Goal: Transaction & Acquisition: Purchase product/service

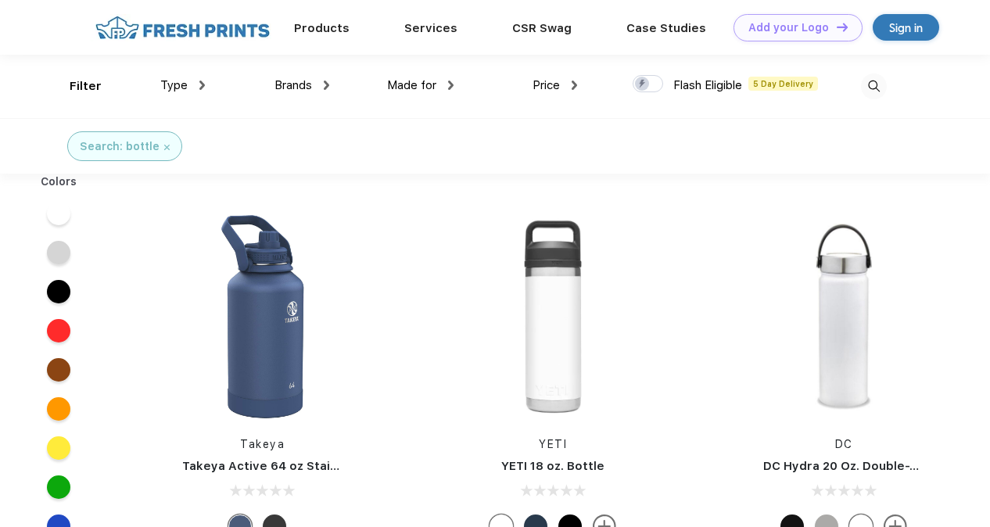
scroll to position [1, 0]
click at [546, 83] on span "Price" at bounding box center [546, 84] width 27 height 14
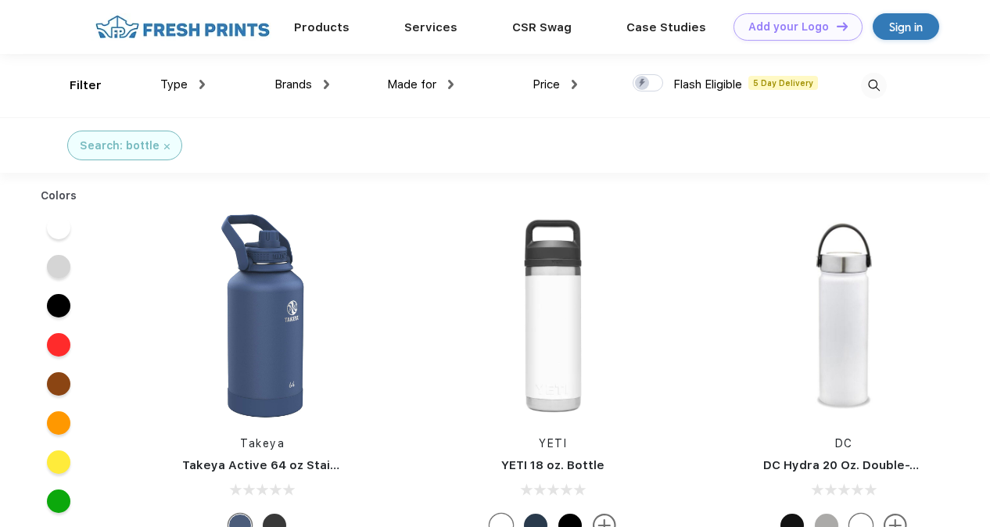
click at [562, 88] on div "Price" at bounding box center [555, 85] width 45 height 18
click at [518, 141] on div "$" at bounding box center [518, 136] width 6 height 16
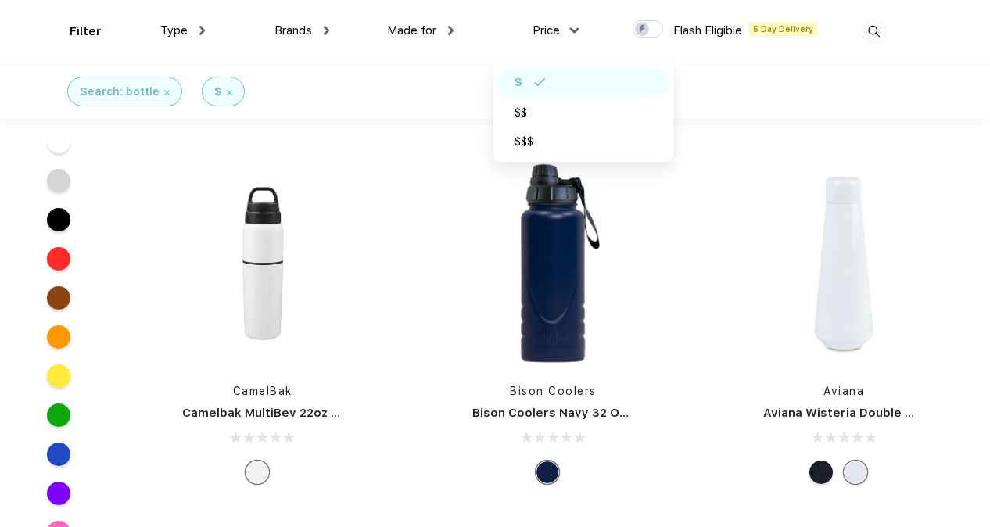
scroll to position [8649, 0]
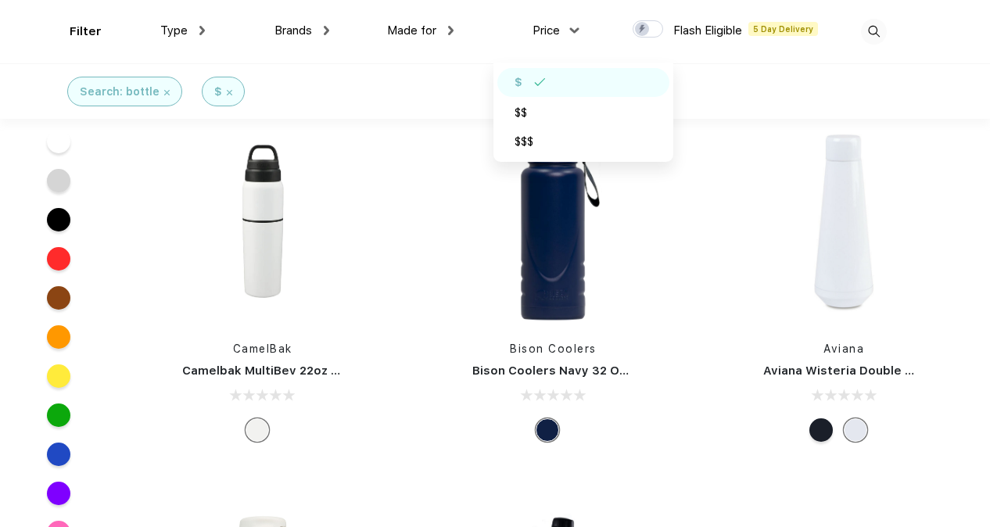
click at [164, 94] on img at bounding box center [166, 92] width 5 height 5
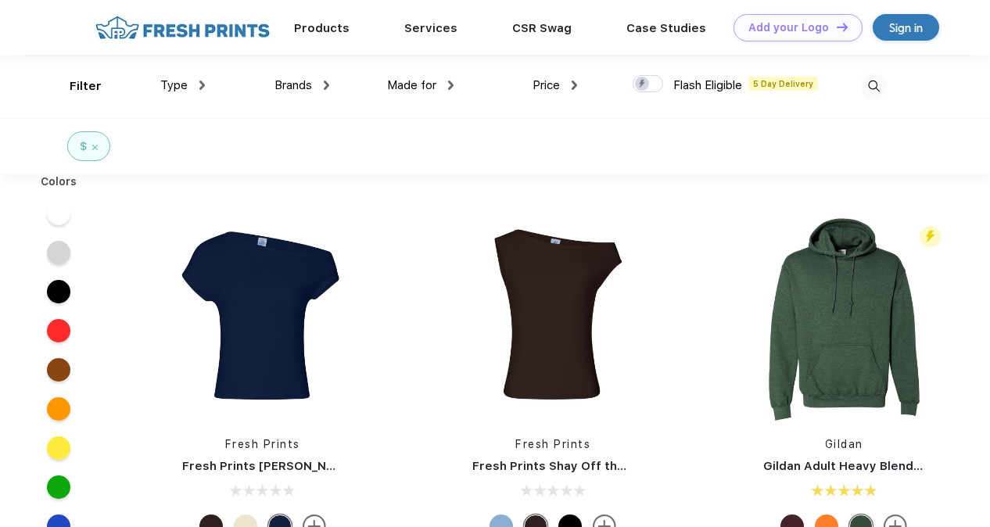
click at [874, 86] on img at bounding box center [874, 87] width 26 height 26
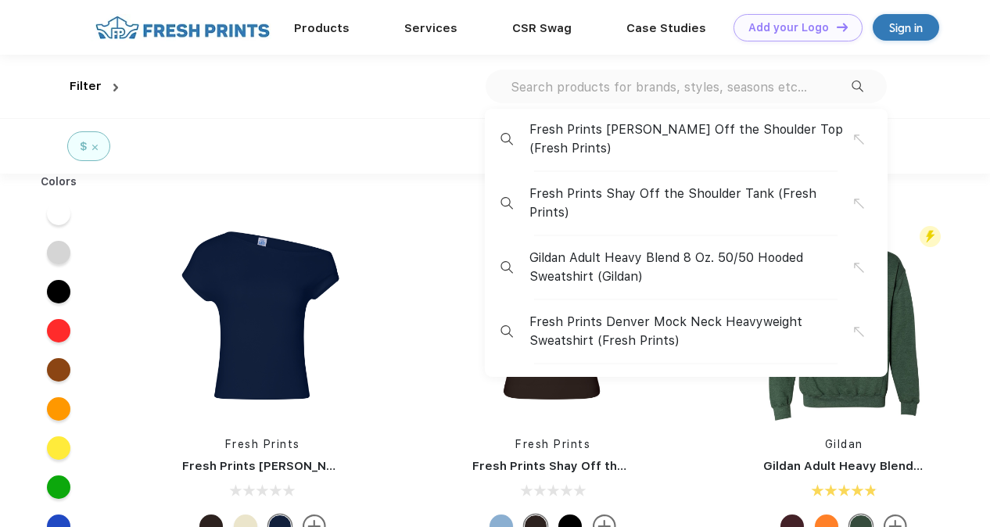
click at [719, 99] on div "Fresh Prints Chloe Off the Shoulder Top (Fresh Prints) Fresh Prints Shay Off th…" at bounding box center [686, 87] width 401 height 34
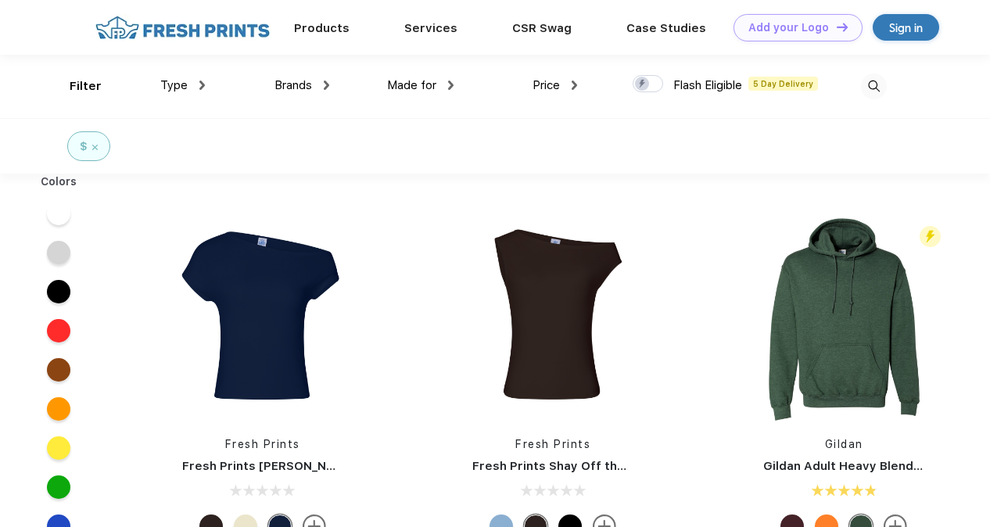
click at [868, 84] on img at bounding box center [874, 87] width 26 height 26
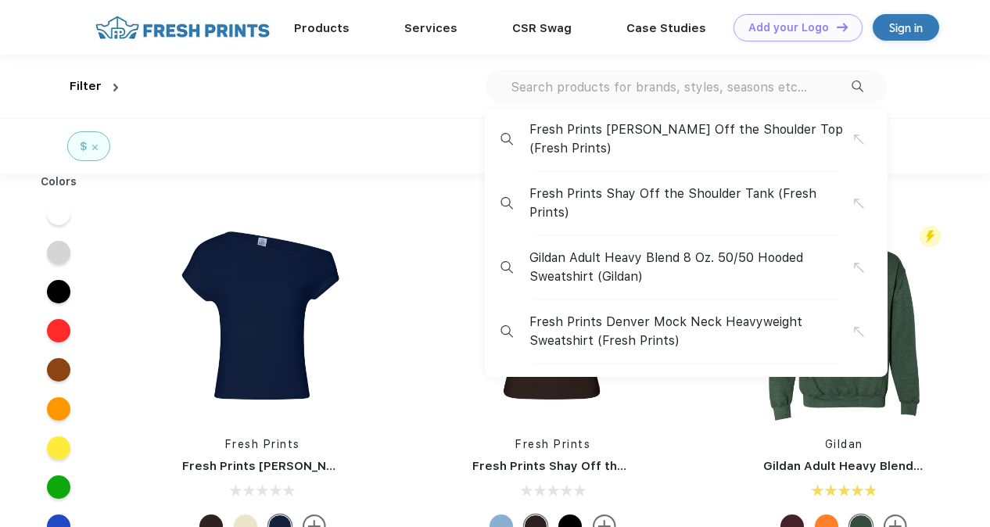
click at [602, 99] on div "Fresh Prints Chloe Off the Shoulder Top (Fresh Prints) Fresh Prints Shay Off th…" at bounding box center [686, 87] width 401 height 34
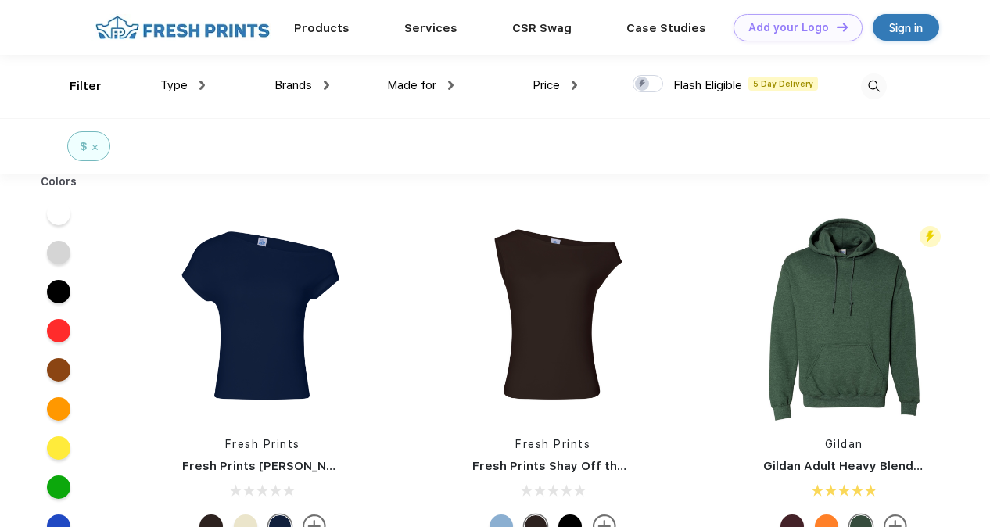
click at [868, 85] on img at bounding box center [874, 87] width 26 height 26
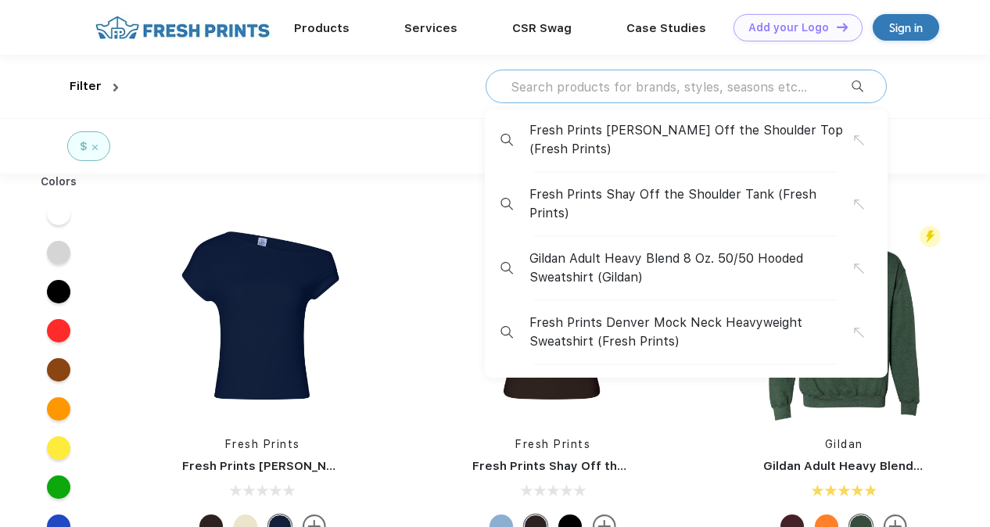
click at [624, 91] on input "text" at bounding box center [680, 86] width 343 height 17
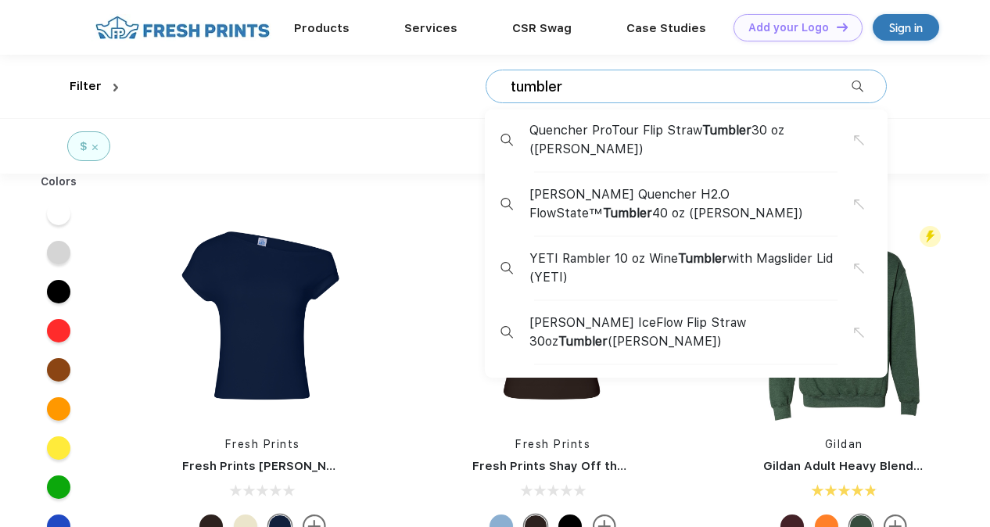
type input "tumbler"
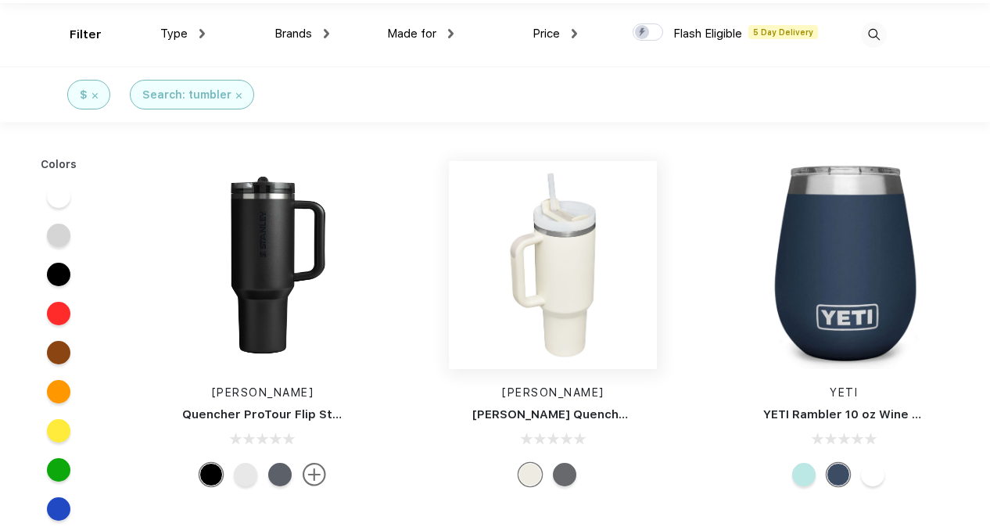
scroll to position [52, 0]
click at [218, 224] on img at bounding box center [263, 264] width 208 height 208
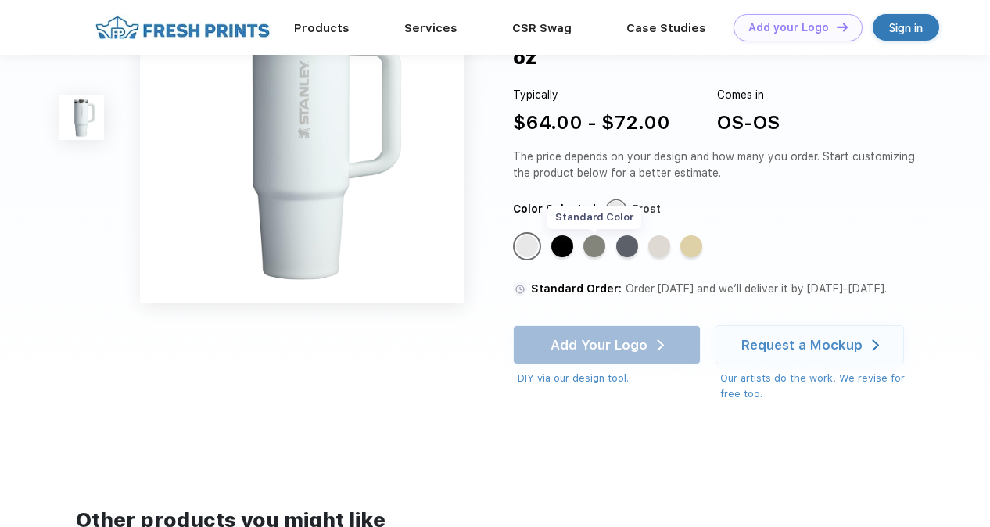
click at [585, 250] on div "Standard Color" at bounding box center [595, 246] width 22 height 22
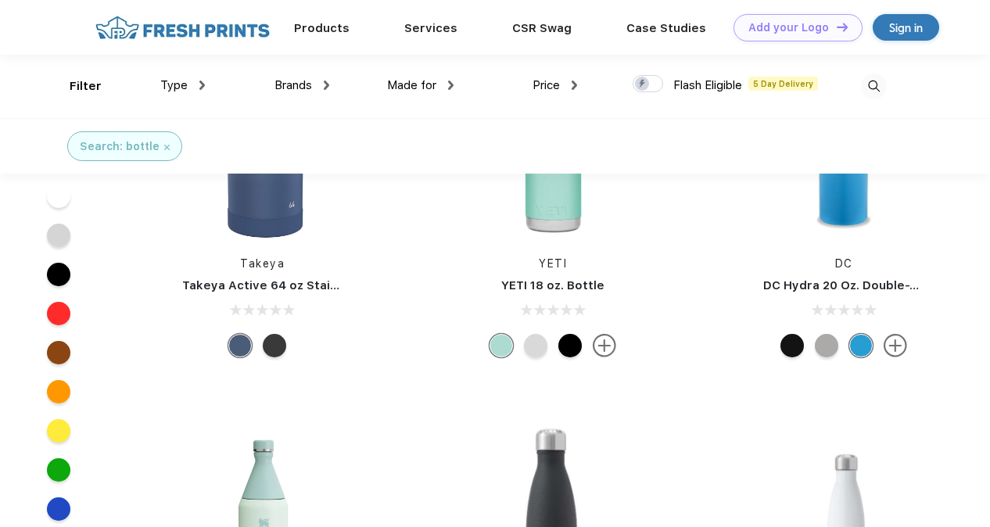
scroll to position [1, 0]
